Goal: Use online tool/utility: Utilize a website feature to perform a specific function

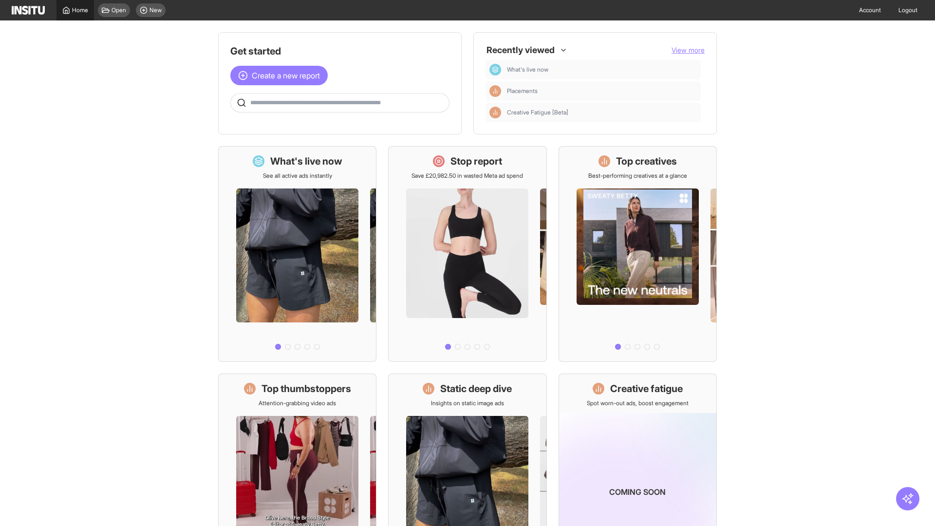
click at [75, 10] on span "Home" at bounding box center [80, 10] width 16 height 8
click at [281, 75] on span "Create a new report" at bounding box center [286, 76] width 68 height 12
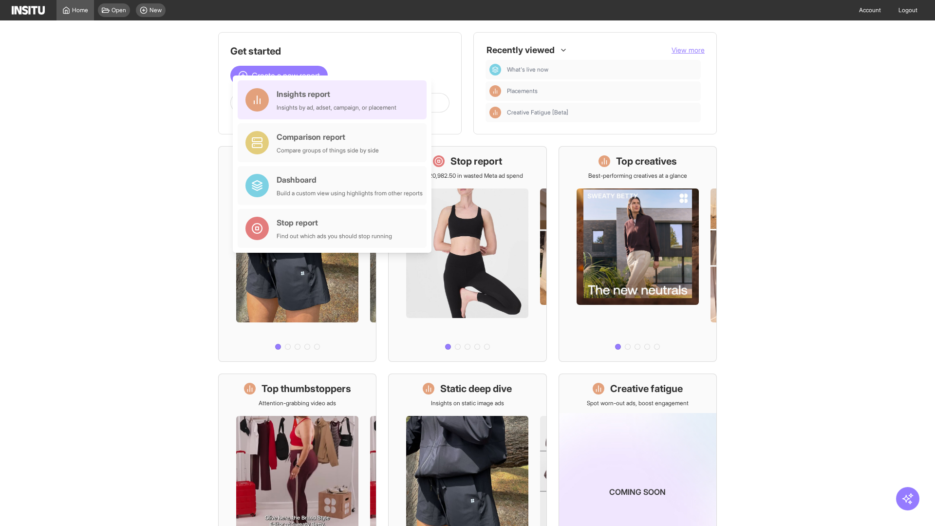
click at [334, 100] on div "Insights report Insights by ad, adset, campaign, or placement" at bounding box center [337, 99] width 120 height 23
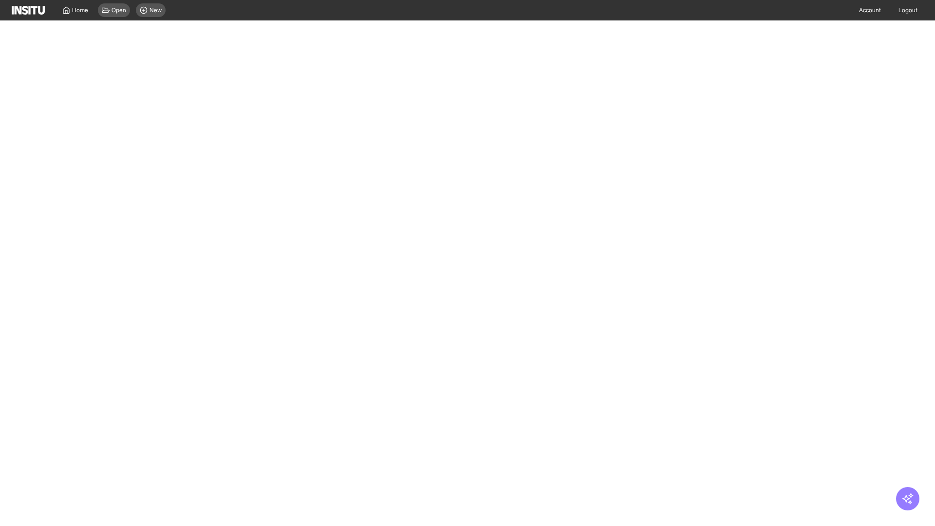
select select "**"
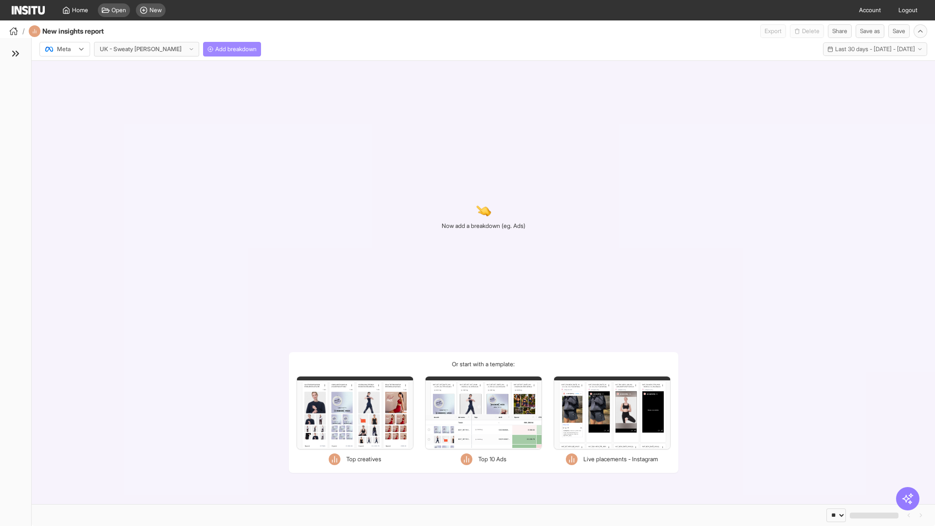
click at [215, 49] on span "Add breakdown" at bounding box center [235, 49] width 41 height 8
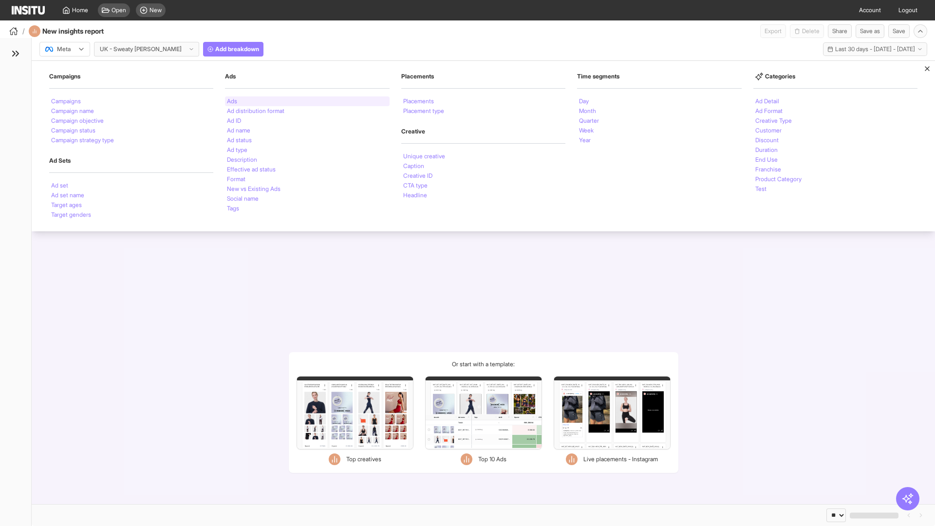
click at [232, 101] on li "Ads" at bounding box center [232, 101] width 10 height 6
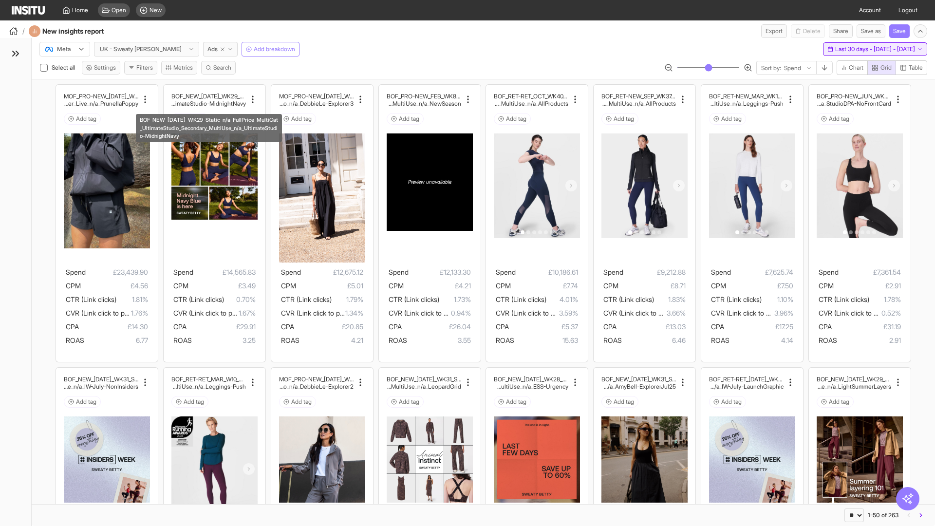
click at [854, 49] on span "Last 30 days - [DATE] - [DATE]" at bounding box center [875, 49] width 80 height 8
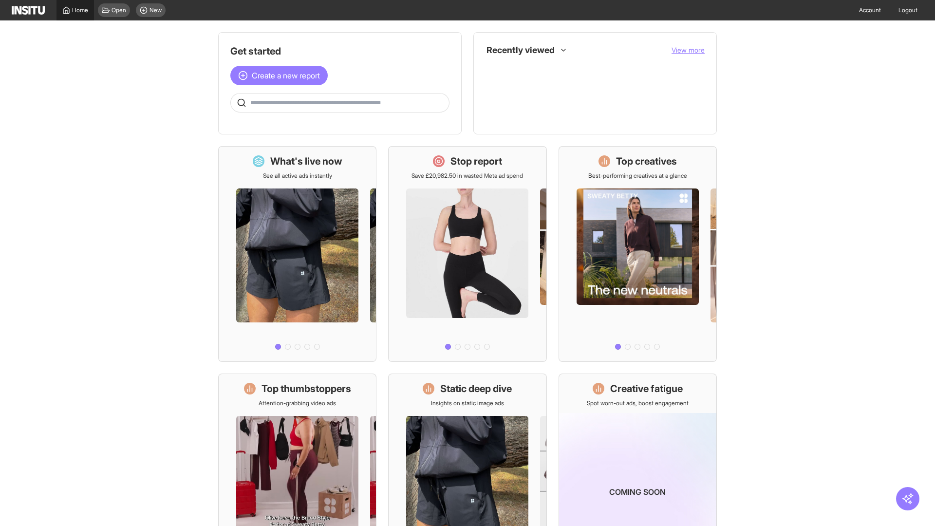
click at [75, 10] on span "Home" at bounding box center [80, 10] width 16 height 8
click at [281, 75] on span "Create a new report" at bounding box center [286, 76] width 68 height 12
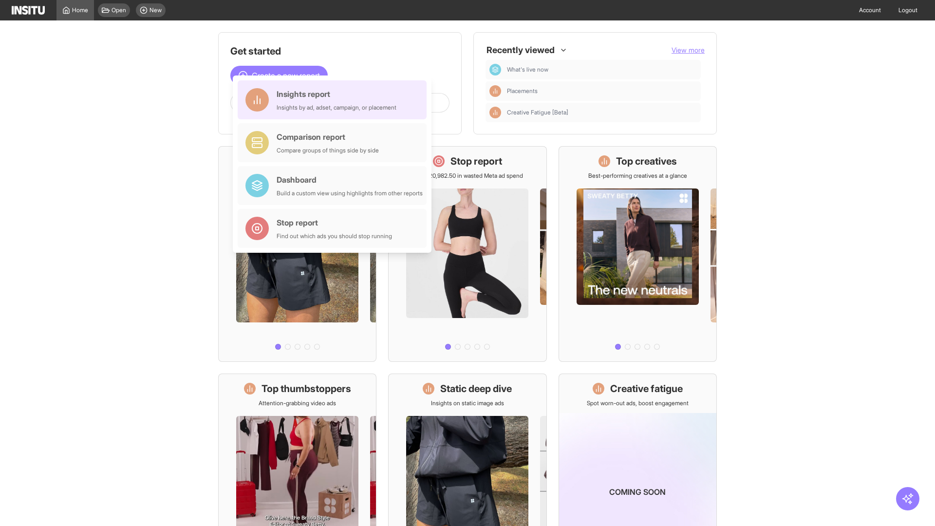
click at [334, 100] on div "Insights report Insights by ad, adset, campaign, or placement" at bounding box center [337, 99] width 120 height 23
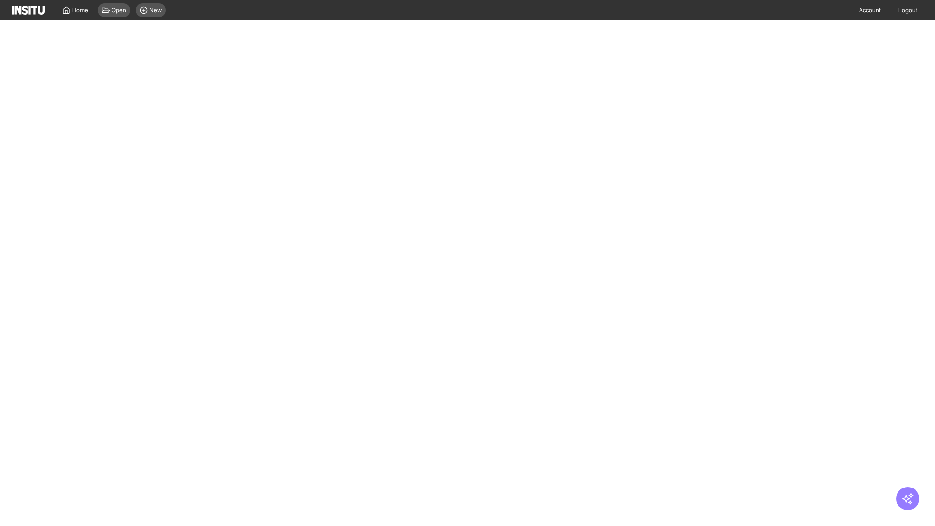
select select "**"
